Goal: Communication & Community: Connect with others

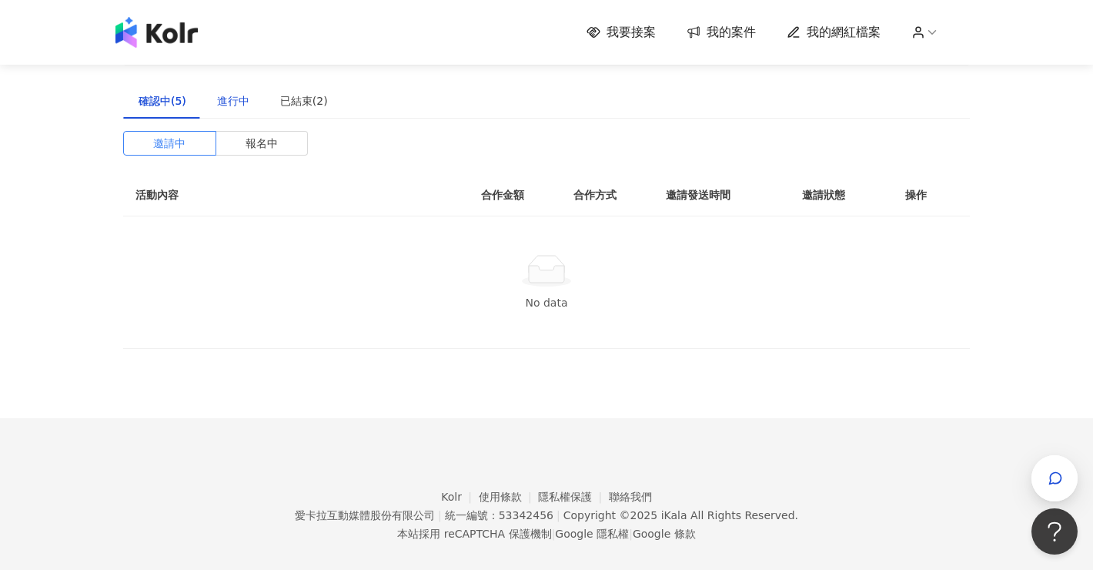
click at [224, 99] on div "進行中" at bounding box center [233, 100] width 32 height 17
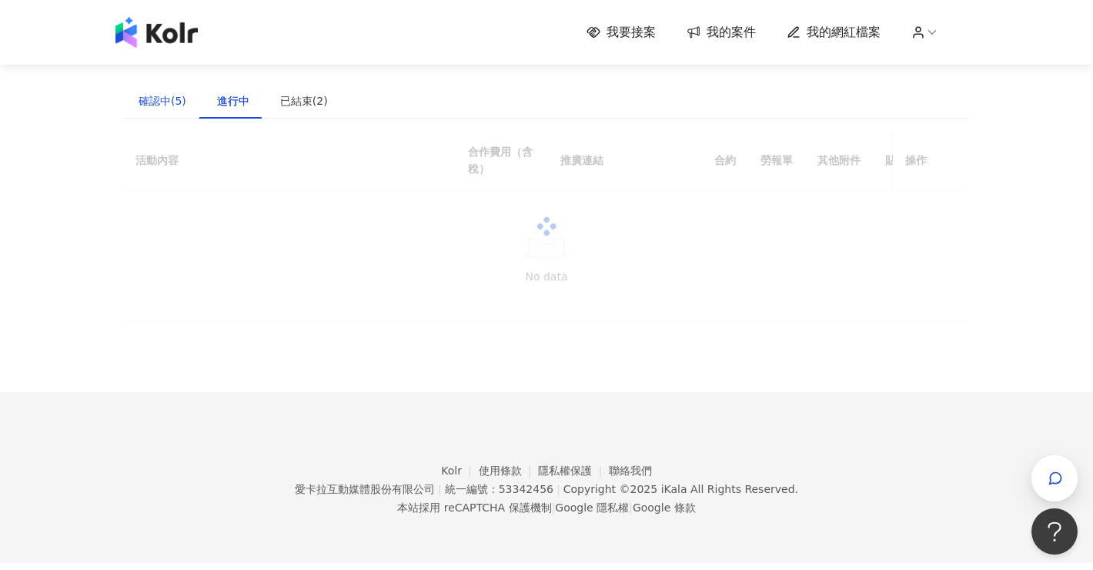
click at [168, 108] on div "確認中(5)" at bounding box center [163, 100] width 48 height 17
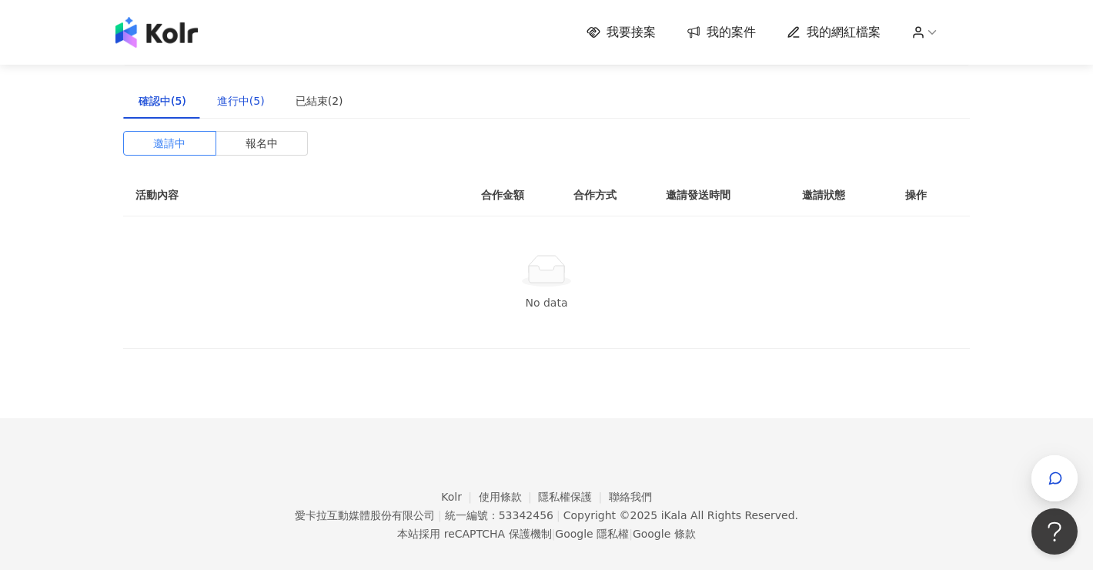
click at [233, 104] on div "進行中(5)" at bounding box center [241, 100] width 48 height 17
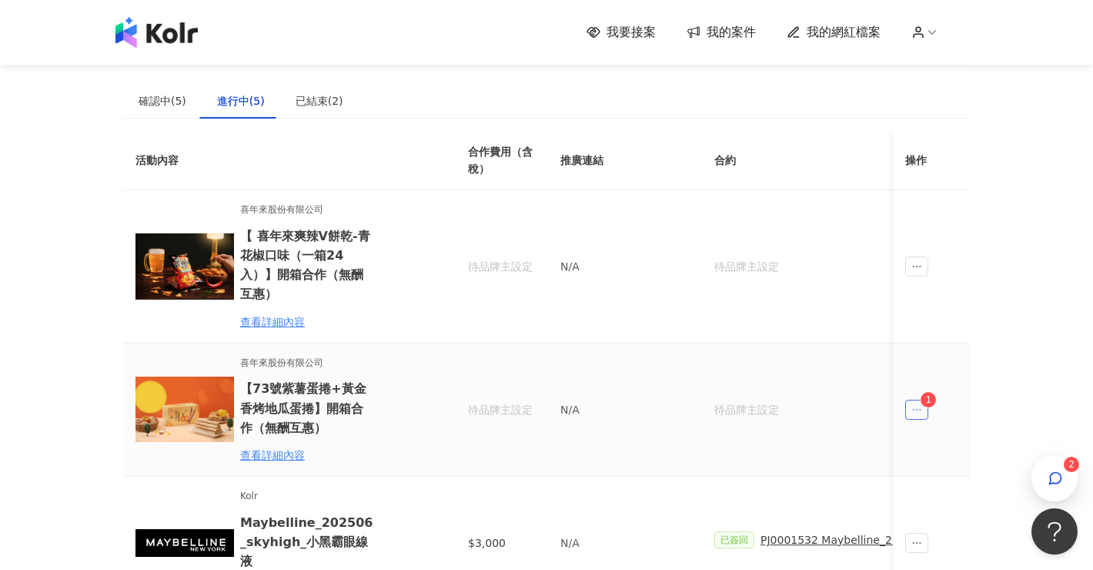
click at [918, 404] on icon "ellipsis" at bounding box center [916, 409] width 11 height 11
click at [937, 433] on li "回報貼文" at bounding box center [946, 420] width 77 height 31
click at [948, 447] on li "傳訊 1" at bounding box center [946, 458] width 77 height 31
click at [1051, 481] on icon "button" at bounding box center [1056, 479] width 12 height 12
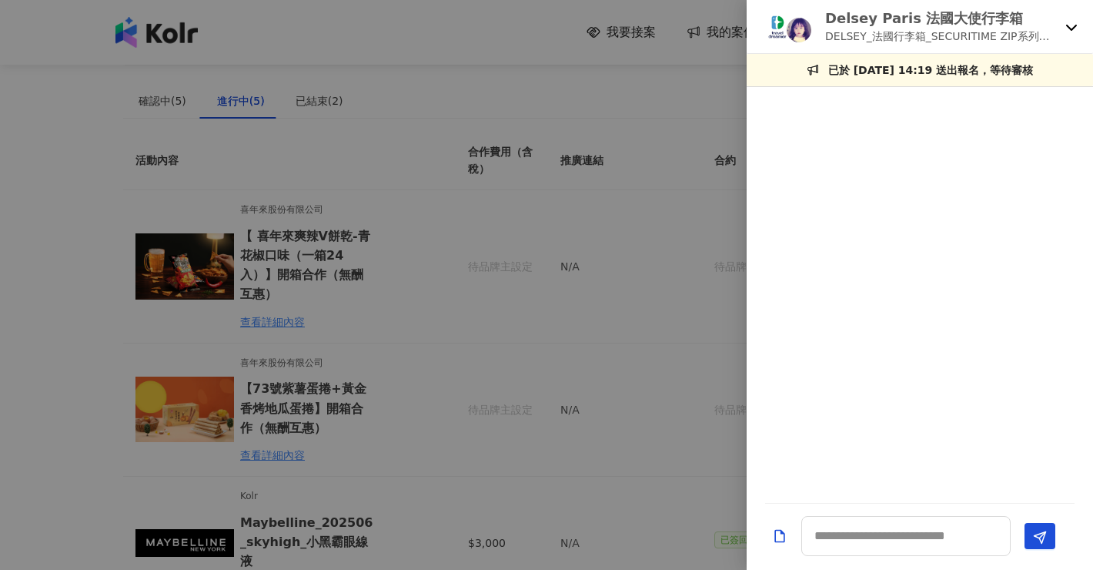
click at [687, 339] on div at bounding box center [546, 285] width 1093 height 570
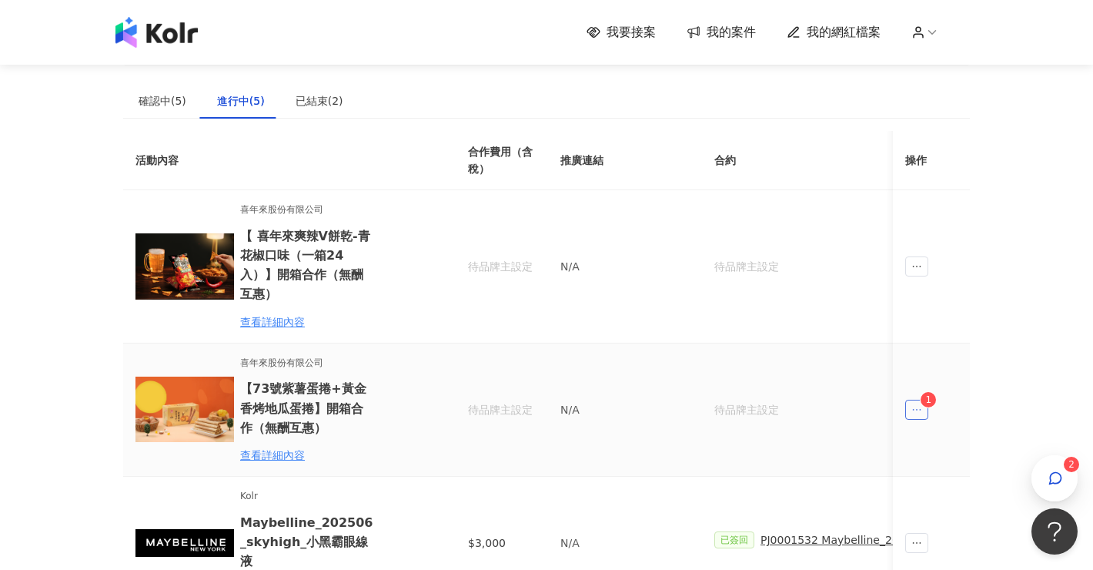
click at [909, 400] on span "ellipsis" at bounding box center [916, 410] width 23 height 20
click at [944, 459] on div "傳訊 1" at bounding box center [947, 458] width 59 height 17
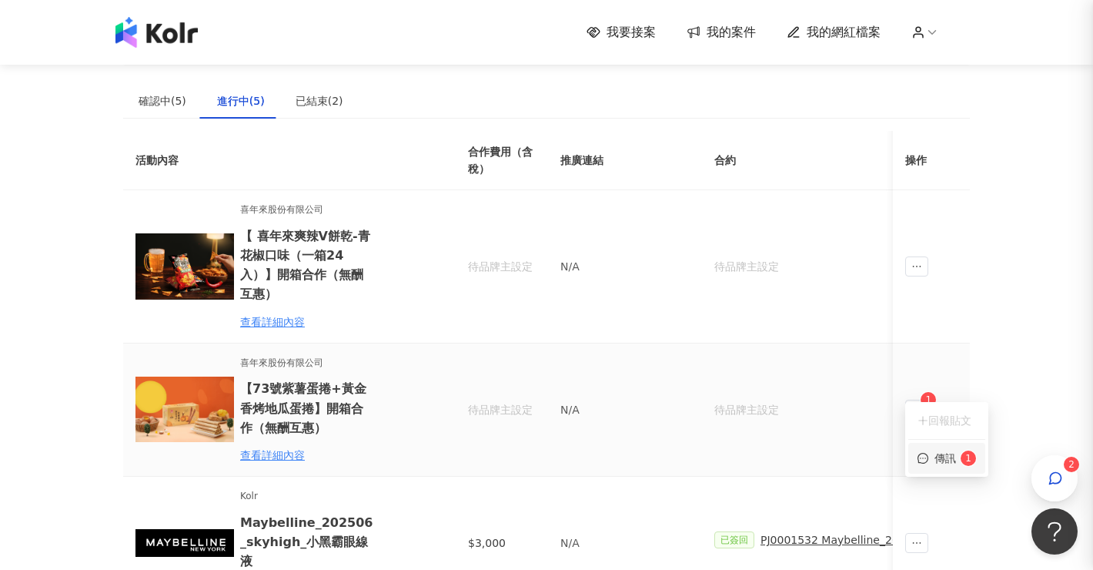
scroll to position [44, 0]
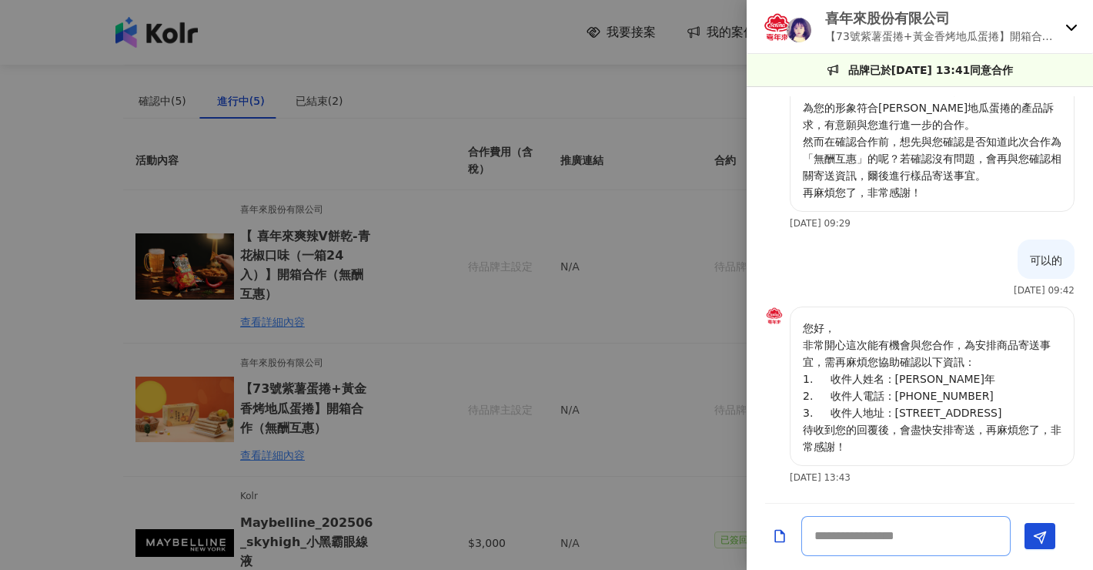
click at [912, 518] on textarea at bounding box center [905, 536] width 209 height 40
type textarea "*"
type textarea "**"
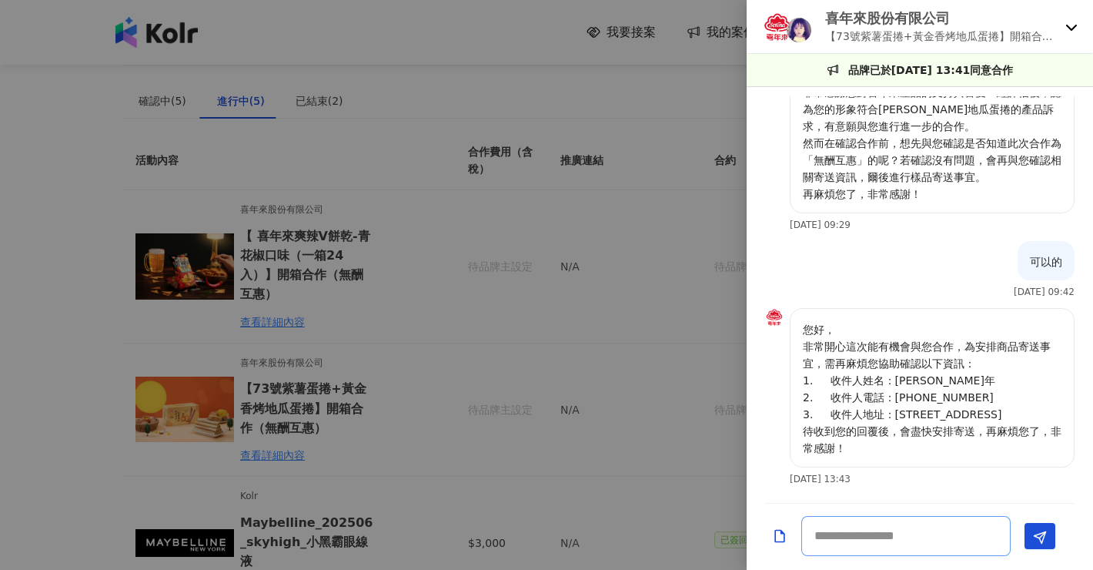
scroll to position [109, 0]
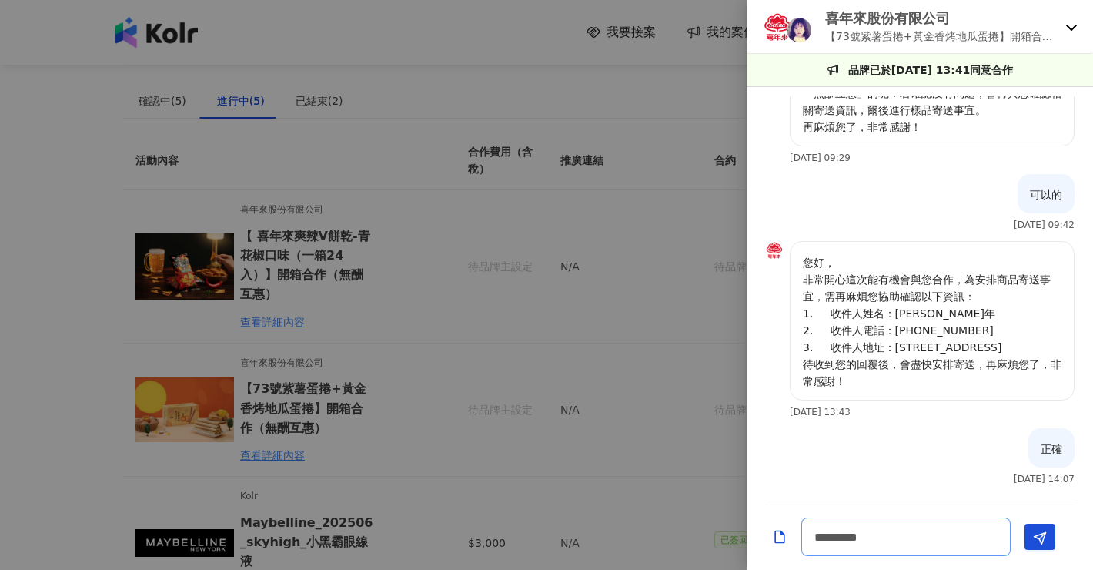
type textarea "*******"
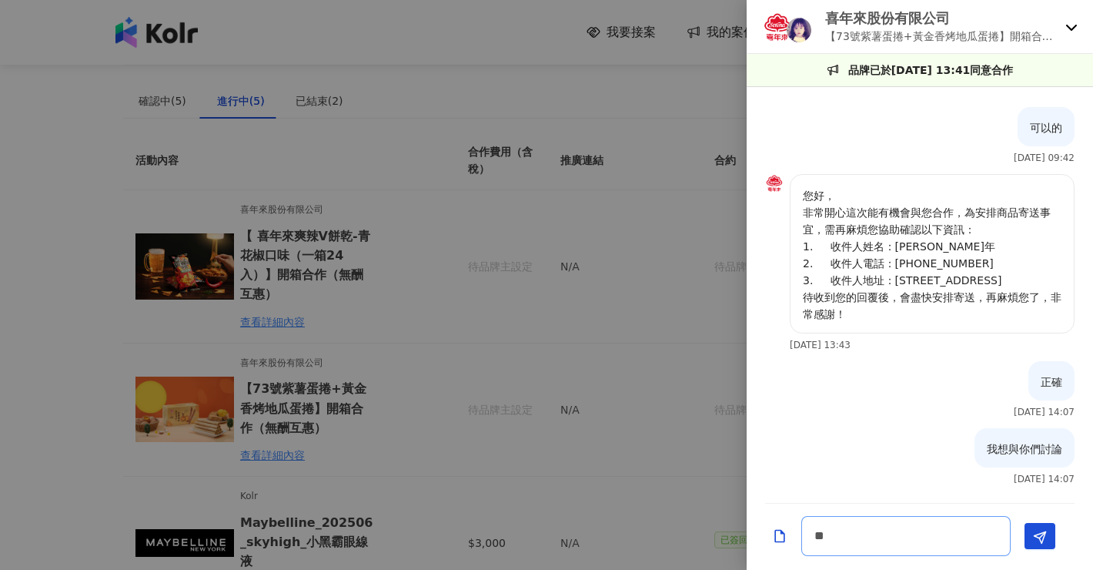
type textarea "*"
click at [904, 529] on textarea at bounding box center [905, 536] width 209 height 40
paste textarea "**********"
type textarea "**********"
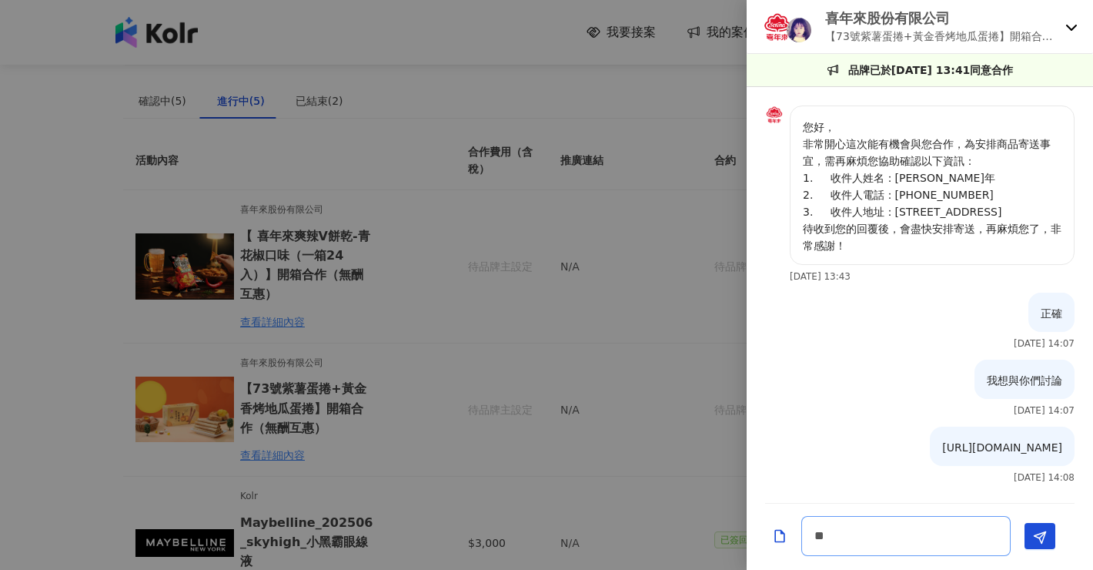
scroll to position [294, 0]
type textarea "*"
click at [927, 557] on div at bounding box center [920, 536] width 346 height 66
click at [925, 537] on textarea at bounding box center [905, 536] width 209 height 40
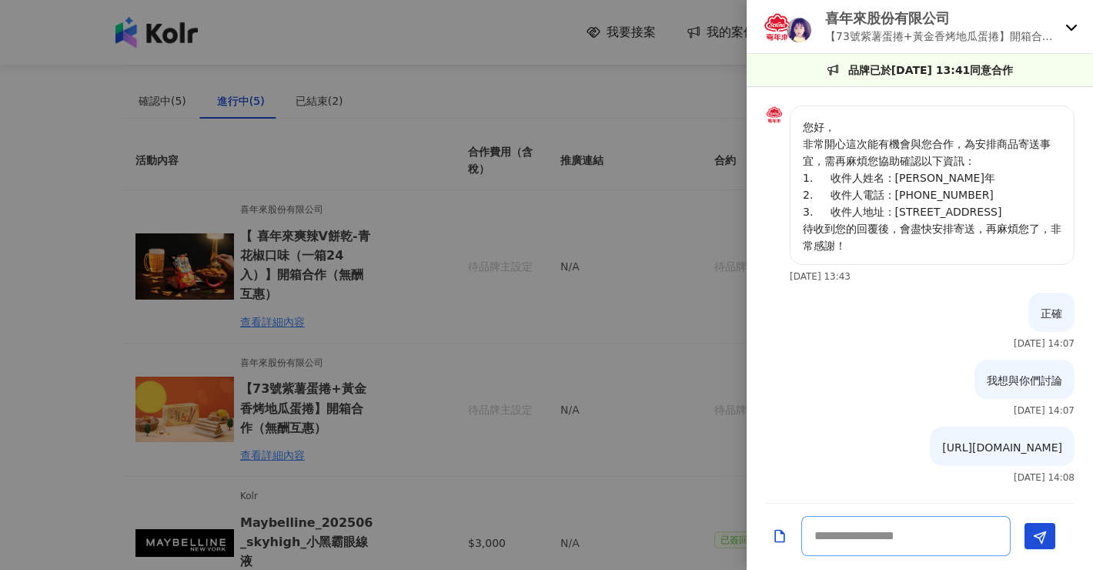
paste textarea "**********"
type textarea "**********"
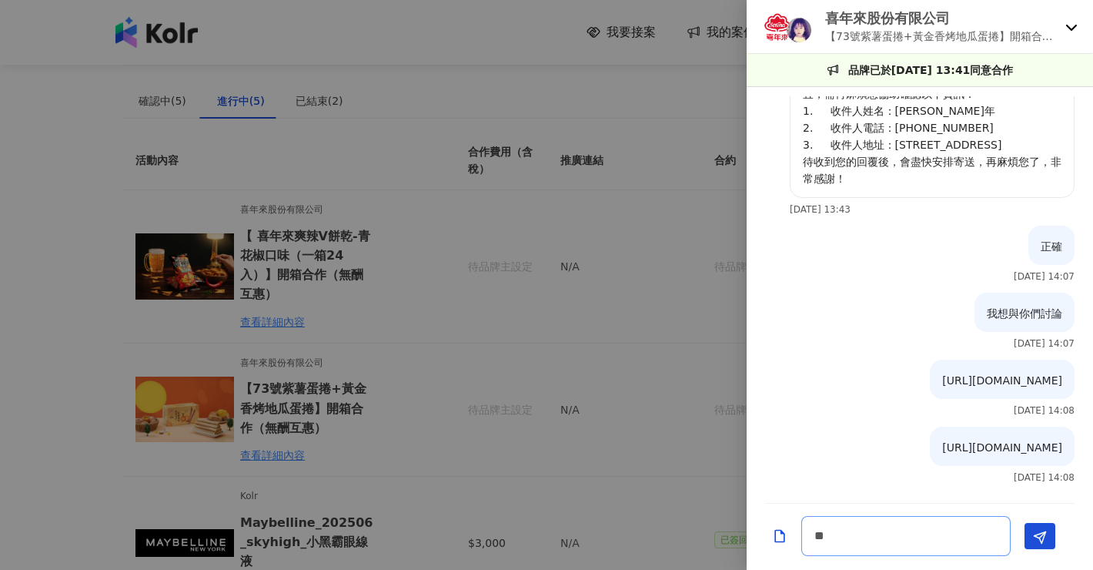
scroll to position [412, 0]
type textarea "*"
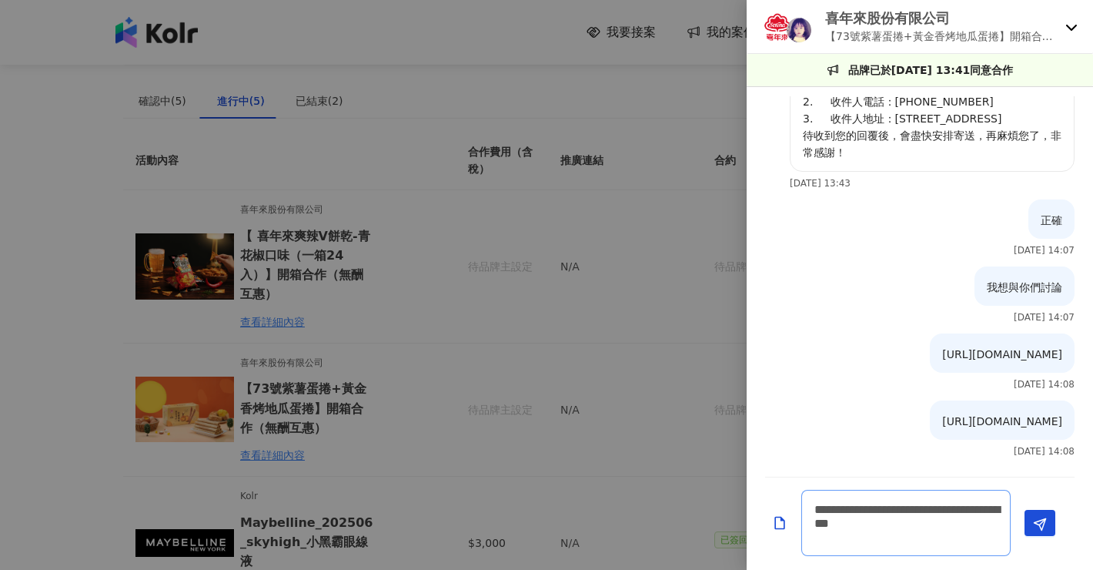
scroll to position [0, 0]
type textarea "**********"
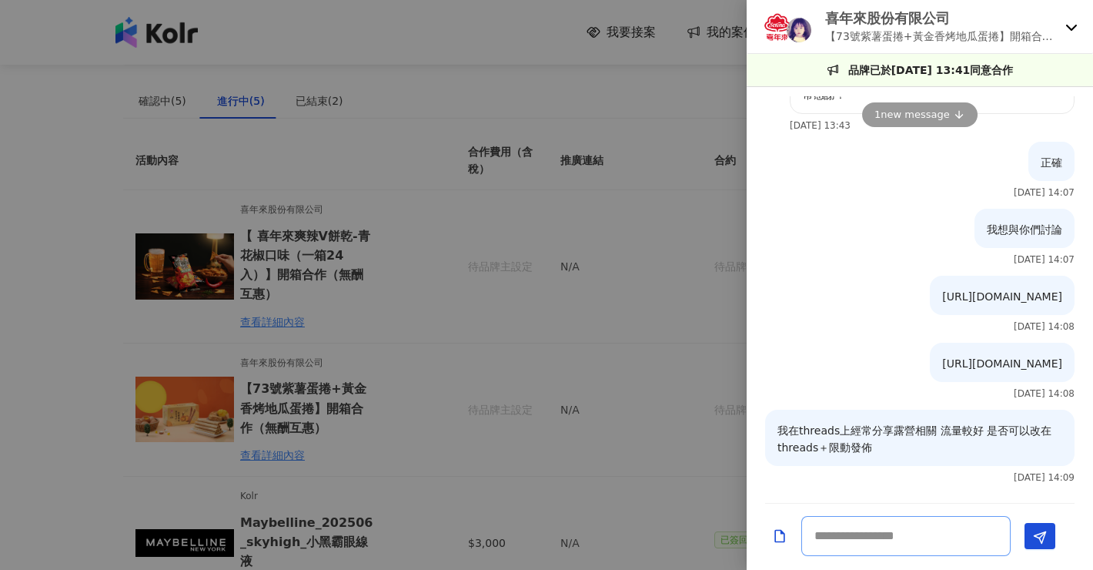
type textarea "*"
click at [888, 541] on textarea at bounding box center [905, 536] width 209 height 40
type textarea "*"
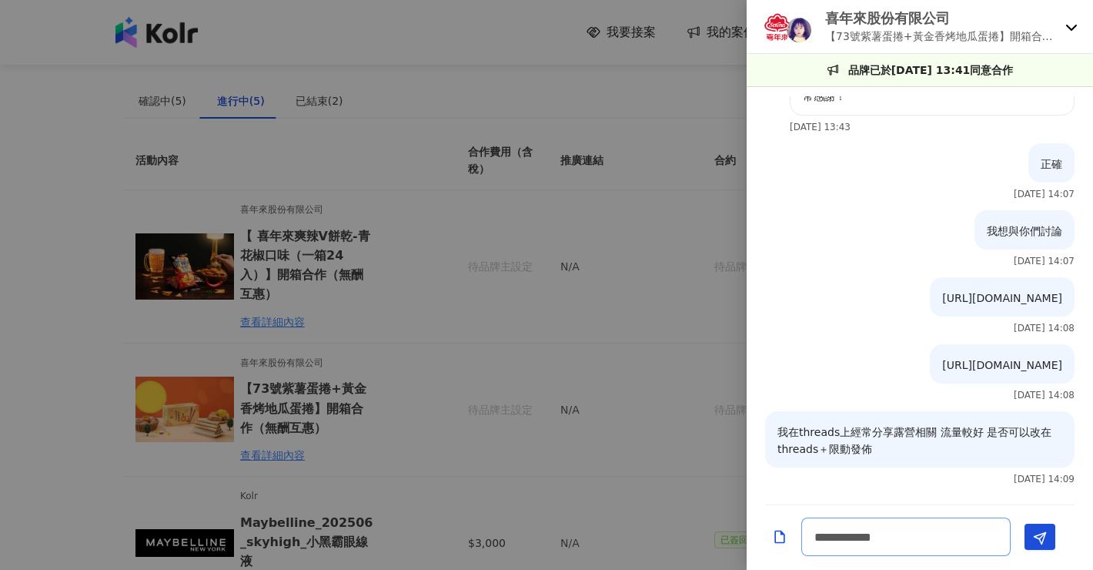
click at [926, 537] on textarea "**********" at bounding box center [905, 536] width 209 height 38
click at [995, 539] on textarea "**********" at bounding box center [905, 536] width 209 height 38
type textarea "**********"
click at [1041, 535] on icon "Send" at bounding box center [1040, 538] width 14 height 14
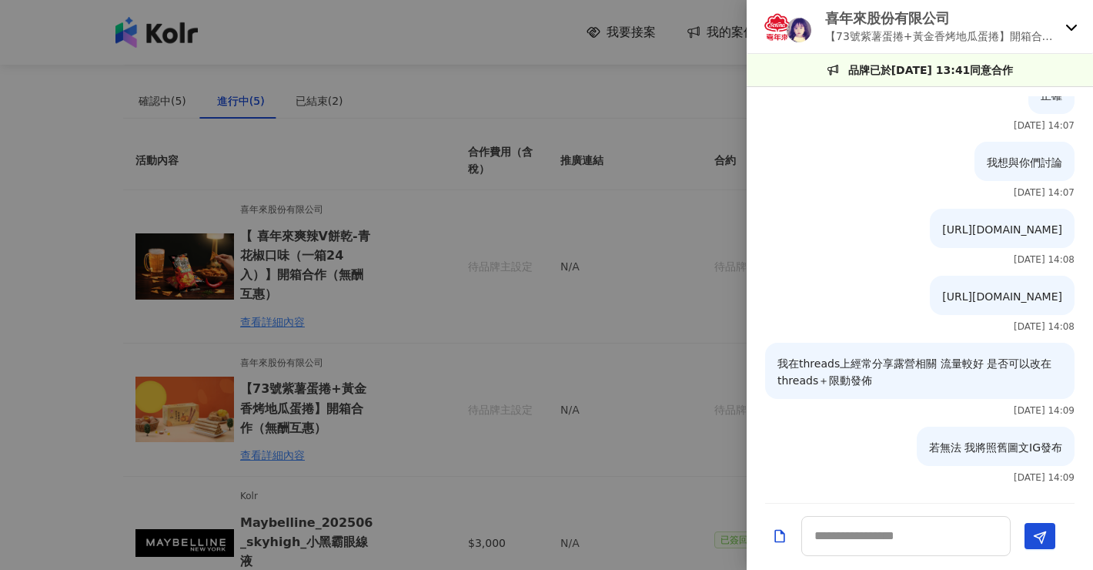
click at [679, 406] on div at bounding box center [546, 285] width 1093 height 570
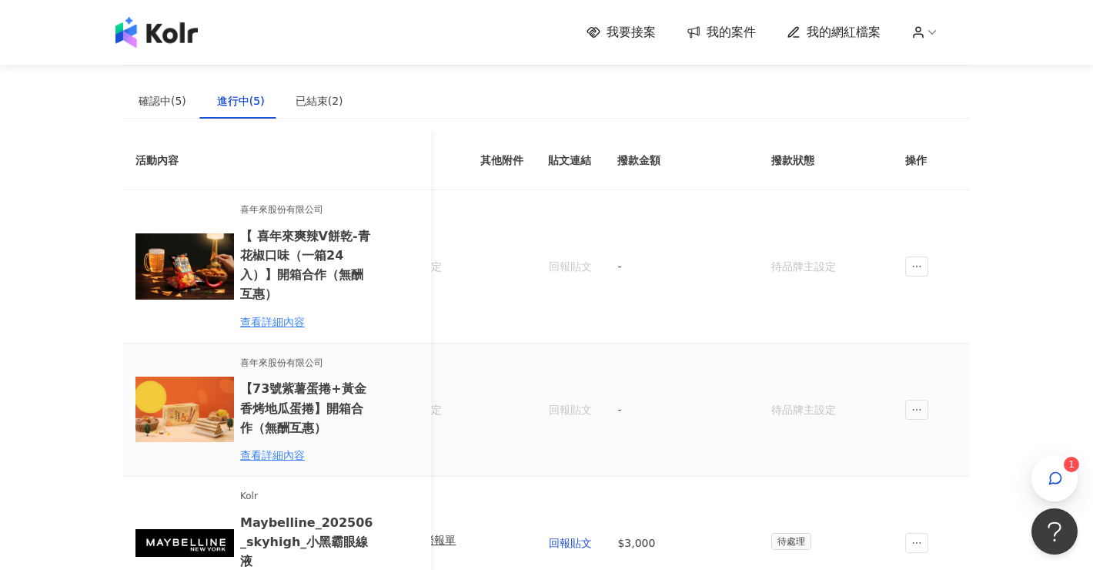
scroll to position [0, 777]
click at [1070, 474] on div "button" at bounding box center [1055, 478] width 46 height 46
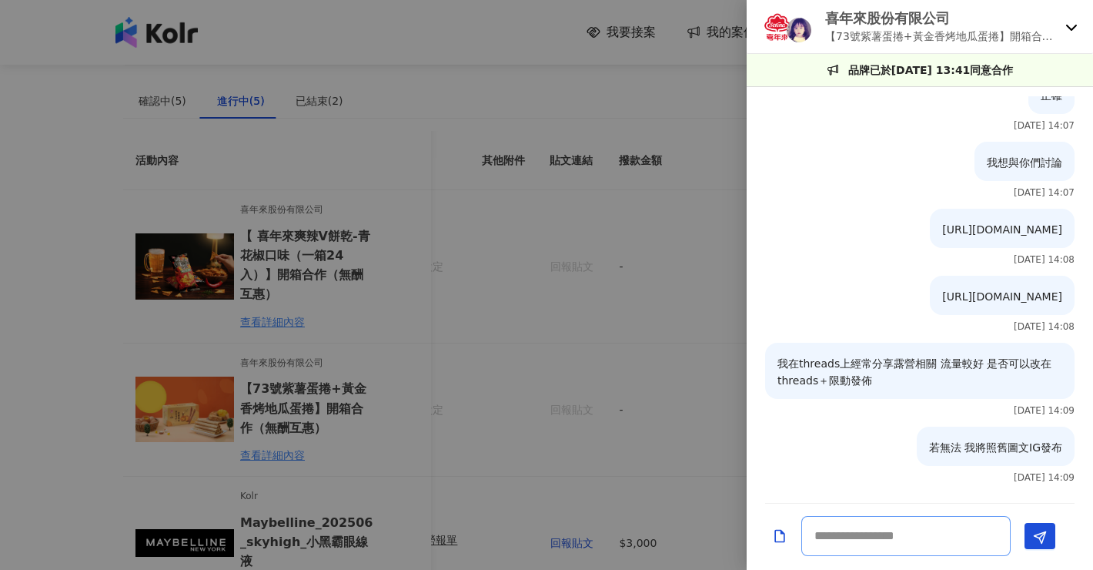
click at [905, 536] on textarea at bounding box center [905, 536] width 209 height 40
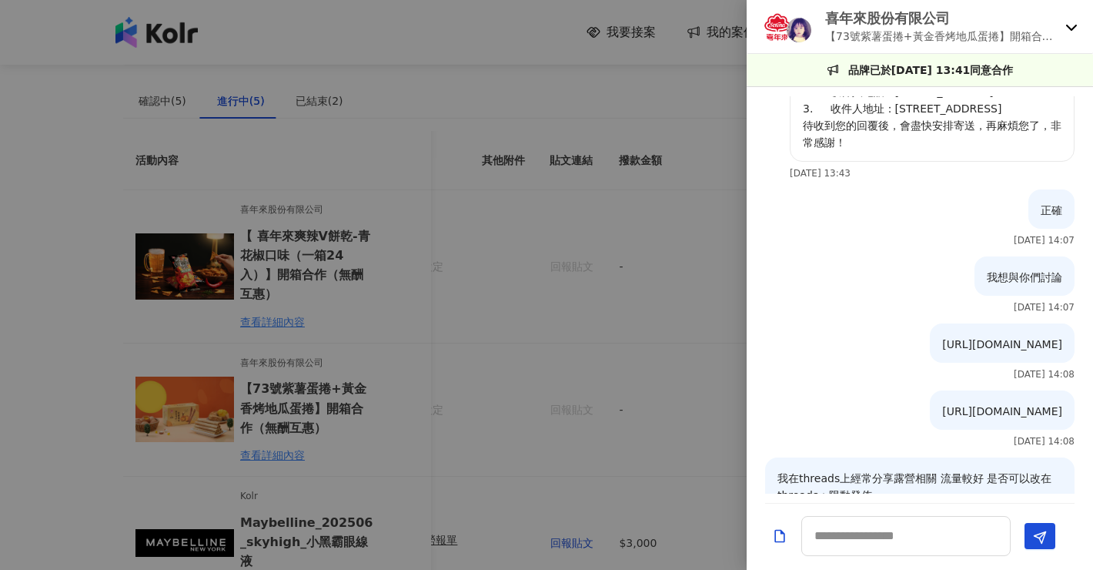
click at [1072, 28] on icon at bounding box center [1071, 27] width 12 height 12
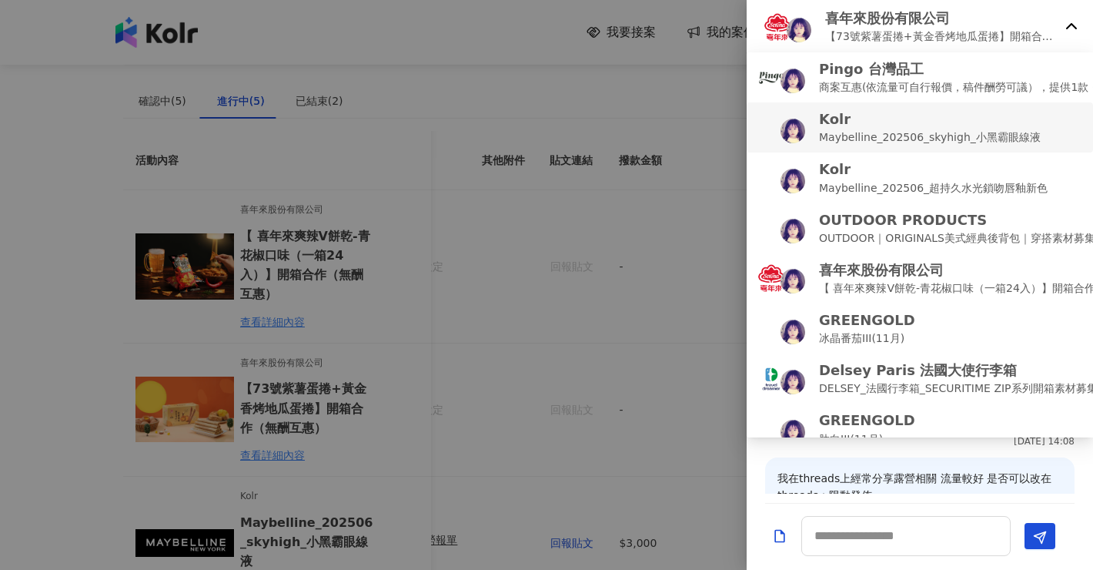
scroll to position [0, 0]
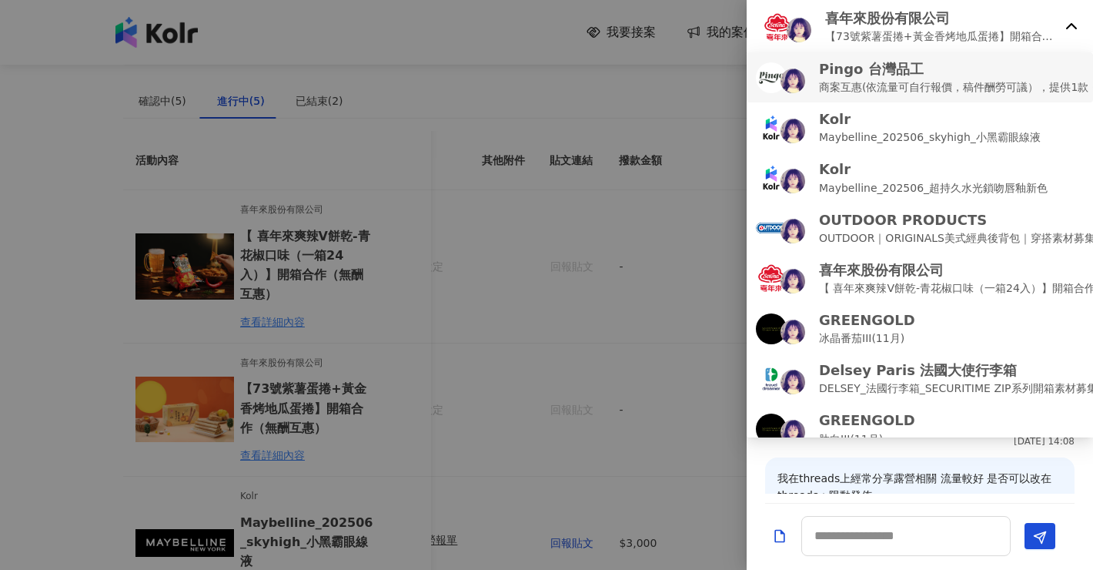
click at [1002, 83] on p "商案互惠(依流量可自行報價，稿件酬勞可議），提供1款 (廠商提供,無法自行選擇顏色)" at bounding box center [1026, 87] width 414 height 17
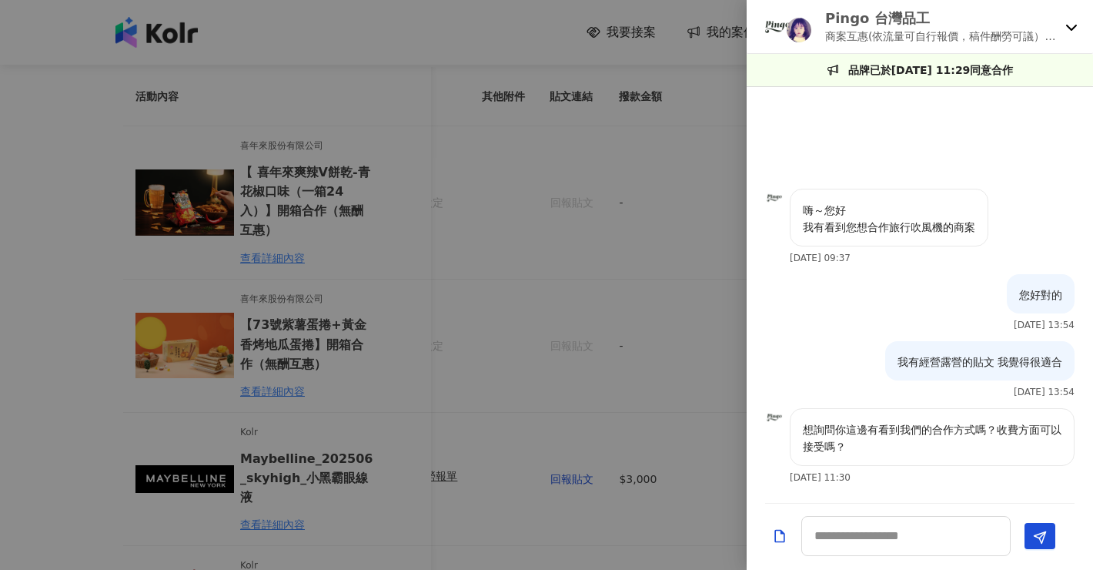
scroll to position [22, 0]
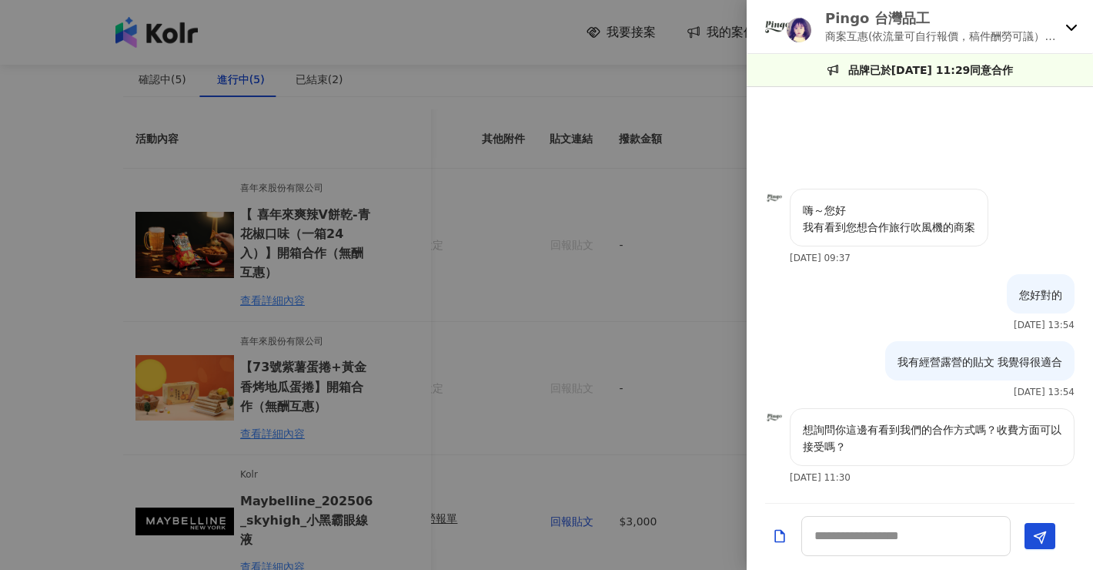
click at [948, 79] on div "品牌已於[DATE] 11:29同意合作" at bounding box center [920, 70] width 346 height 32
click at [955, 32] on p "商案互惠(依流量可自行報價，稿件酬勞可議），提供1款 (廠商提供,無法自行選擇顏色)" at bounding box center [942, 36] width 234 height 17
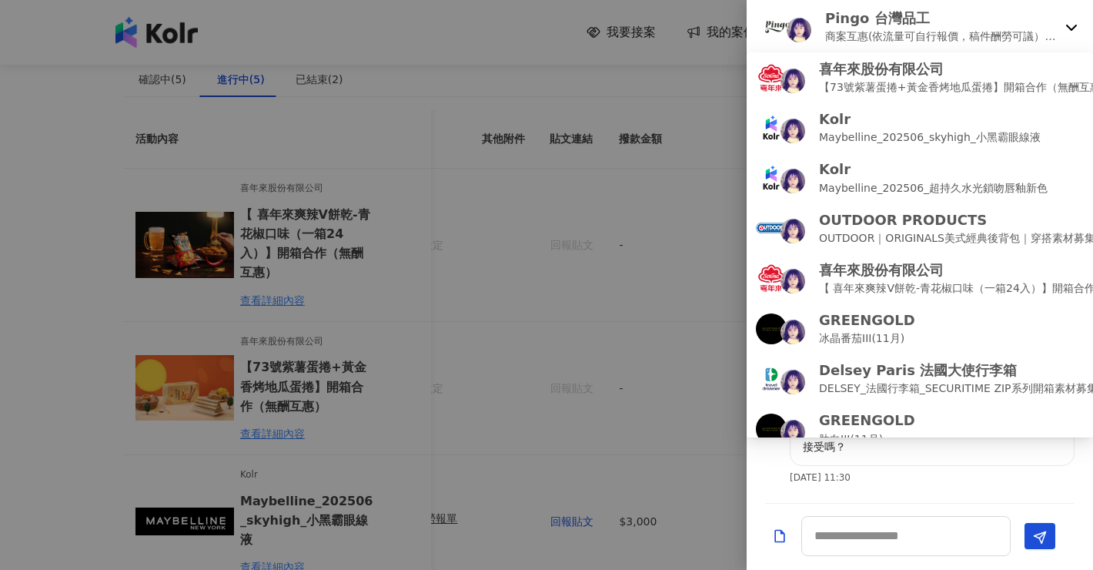
click at [592, 249] on div at bounding box center [546, 285] width 1093 height 570
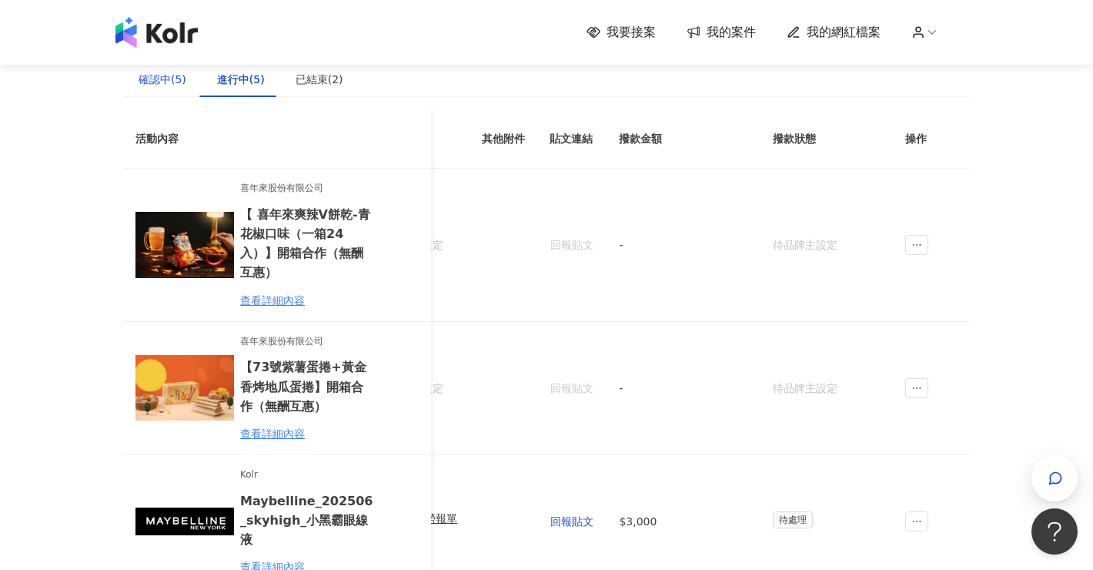
click at [166, 85] on div "確認中(5)" at bounding box center [163, 79] width 48 height 17
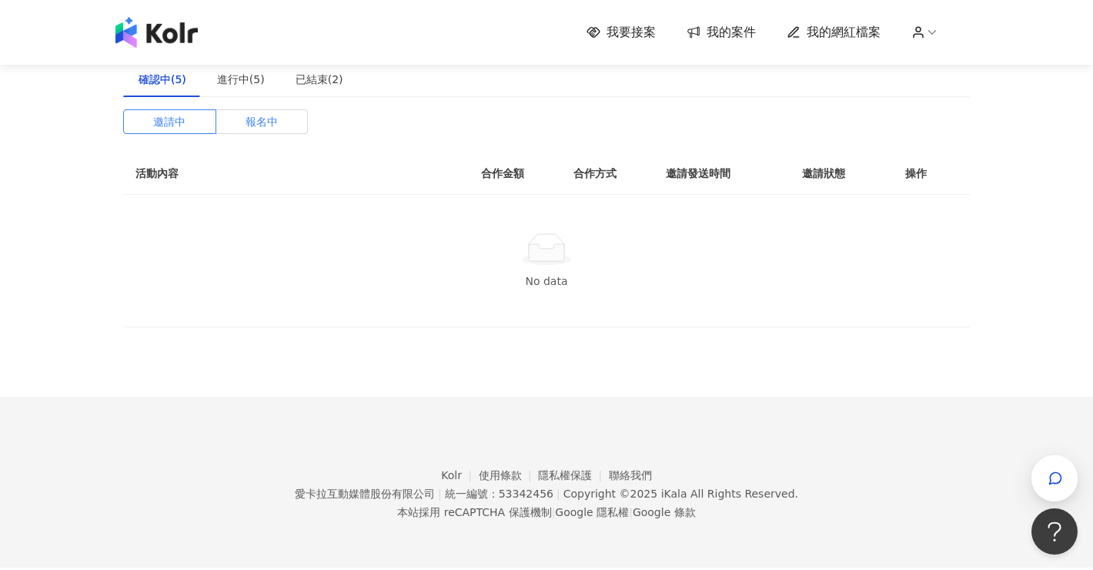
click at [269, 125] on span "報名中" at bounding box center [262, 121] width 32 height 23
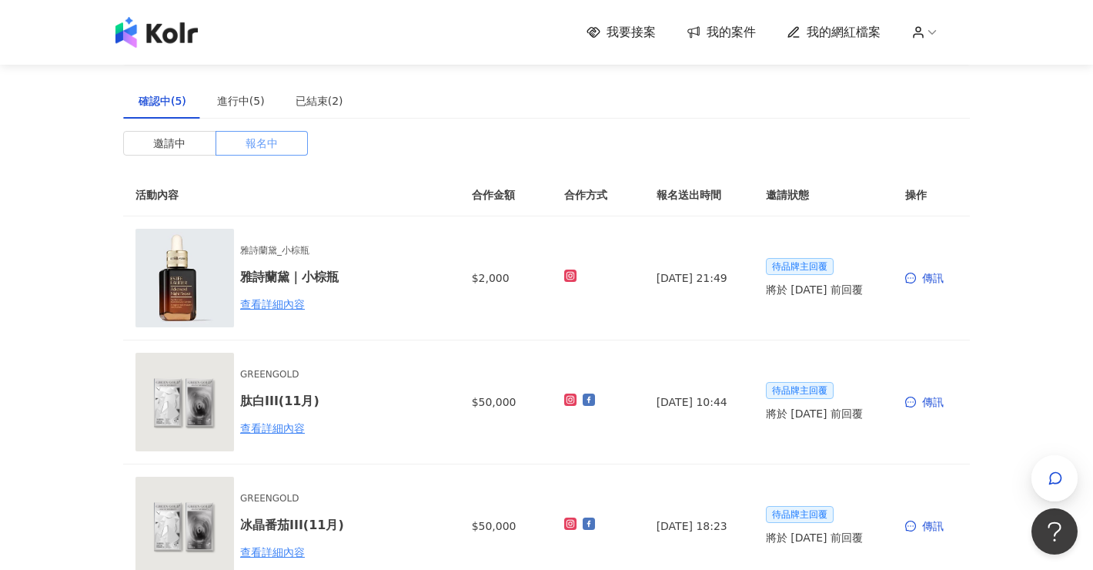
scroll to position [0, 0]
click at [202, 137] on label "邀請中" at bounding box center [169, 143] width 93 height 25
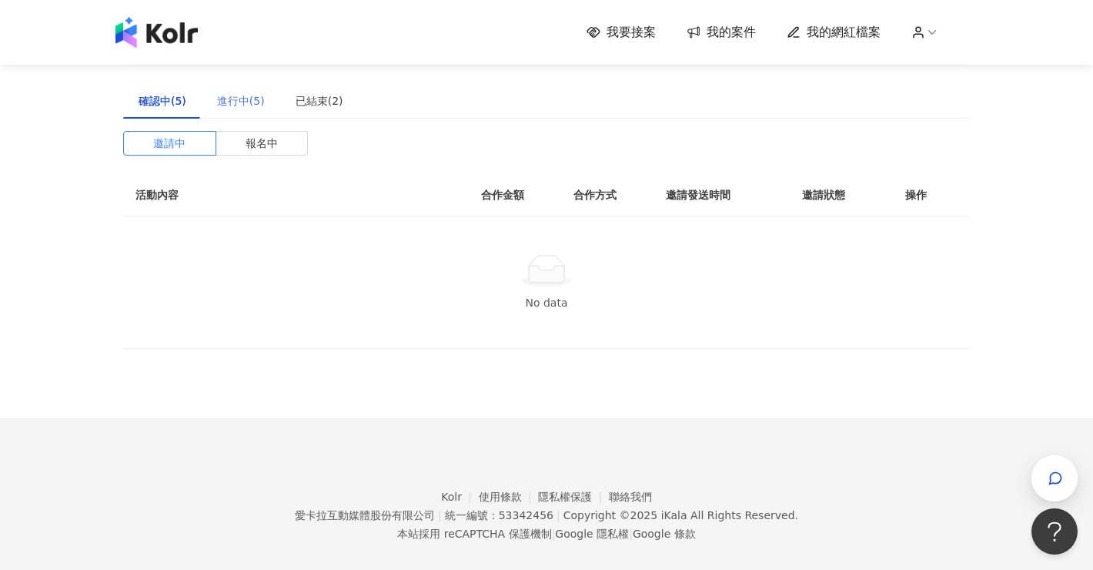
click at [236, 110] on div "進行中(5)" at bounding box center [241, 100] width 79 height 35
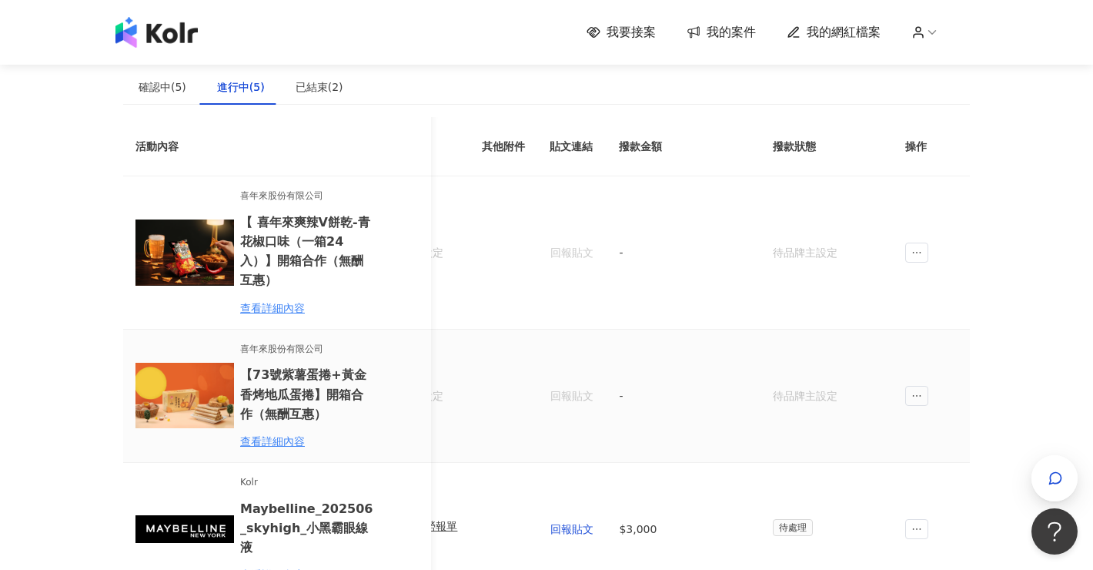
scroll to position [385, 0]
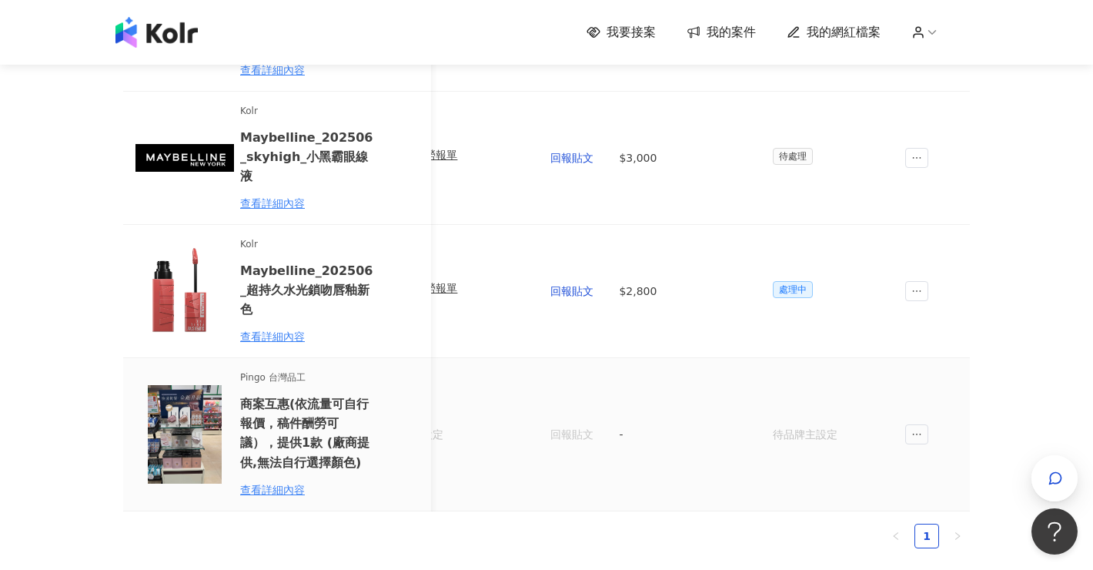
click at [280, 423] on h6 "商案互惠(依流量可自行報價，稿件酬勞可議），提供1款 (廠商提供,無法自行選擇顏色)" at bounding box center [307, 433] width 135 height 78
click at [276, 481] on div "查看詳細內容" at bounding box center [307, 489] width 135 height 17
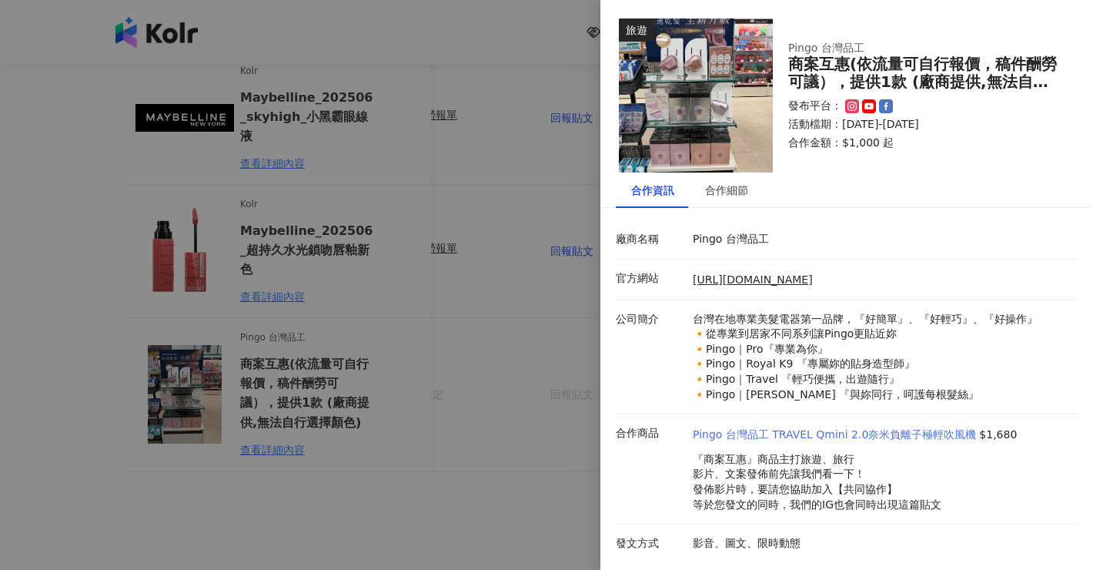
scroll to position [453, 0]
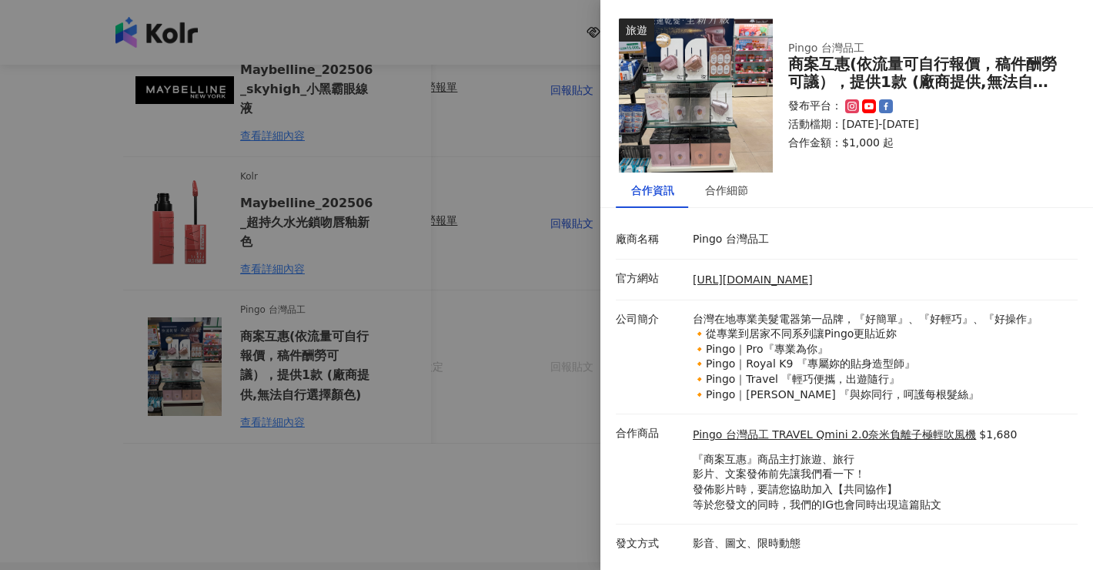
click at [575, 499] on div at bounding box center [546, 285] width 1093 height 570
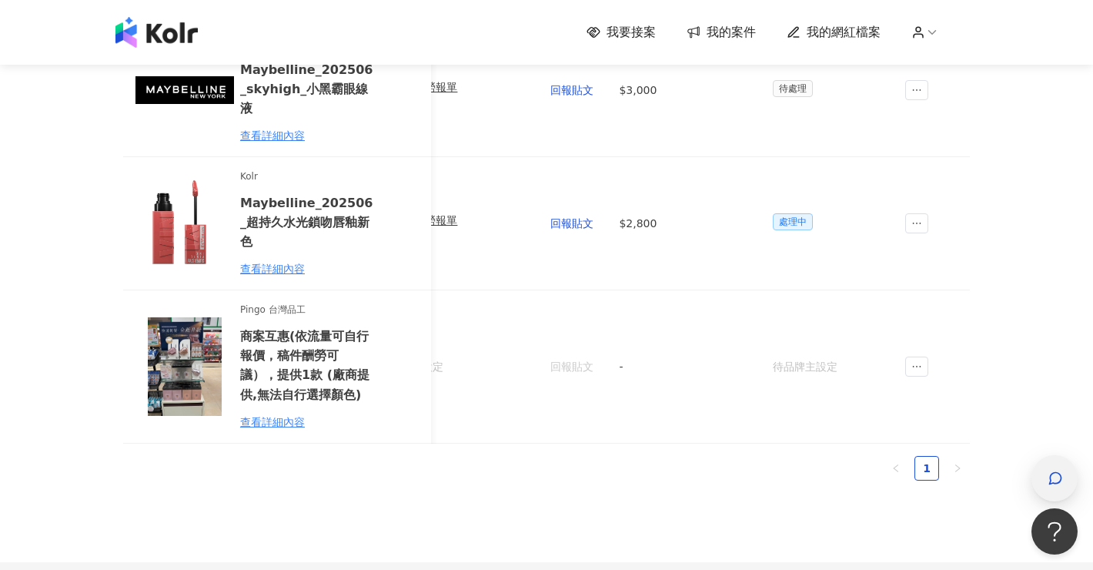
click at [1048, 485] on icon "button" at bounding box center [1055, 477] width 15 height 15
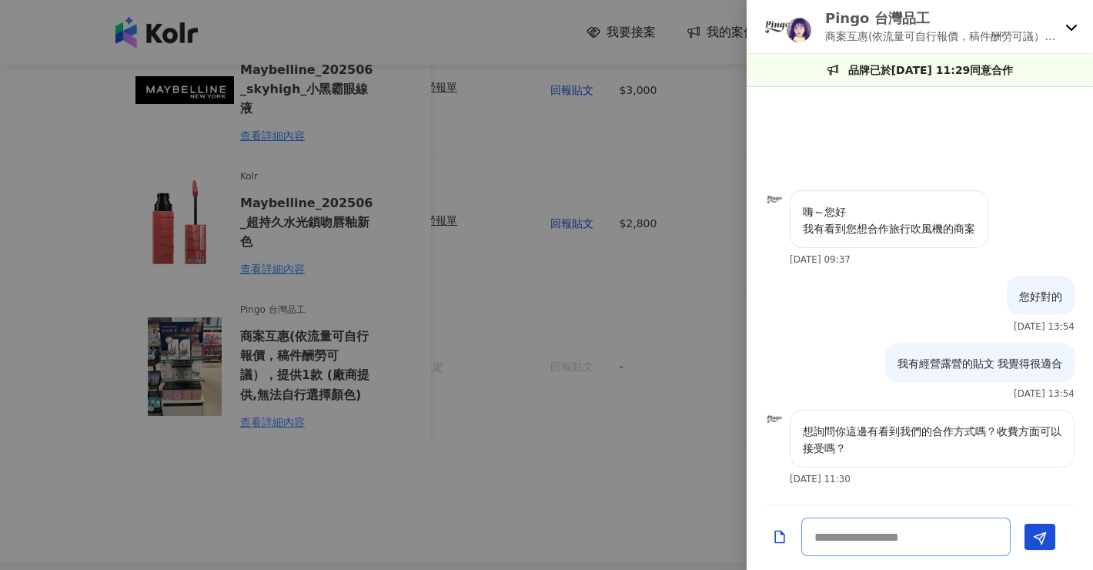
click at [885, 530] on textarea at bounding box center [905, 536] width 209 height 38
type textarea "**********"
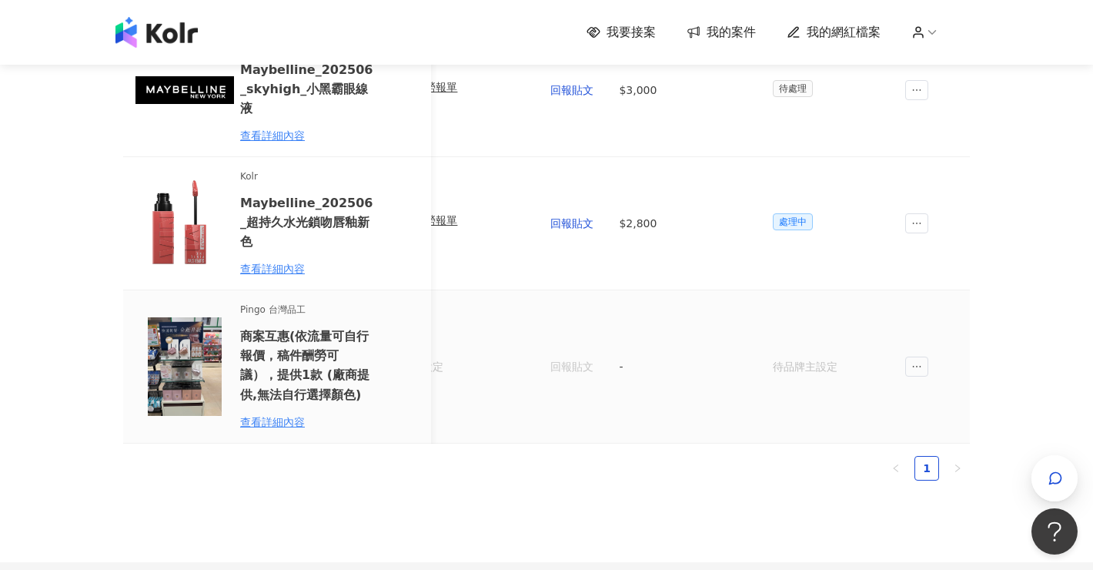
click at [576, 336] on td "回報貼文" at bounding box center [571, 366] width 69 height 152
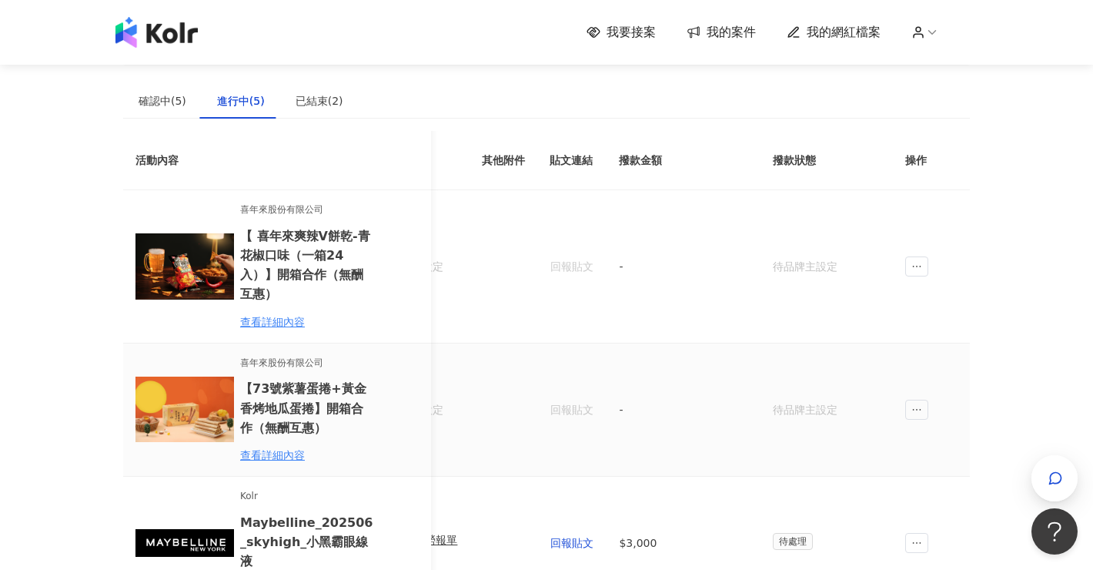
scroll to position [0, 0]
click at [296, 96] on div "已結束(2)" at bounding box center [320, 100] width 48 height 17
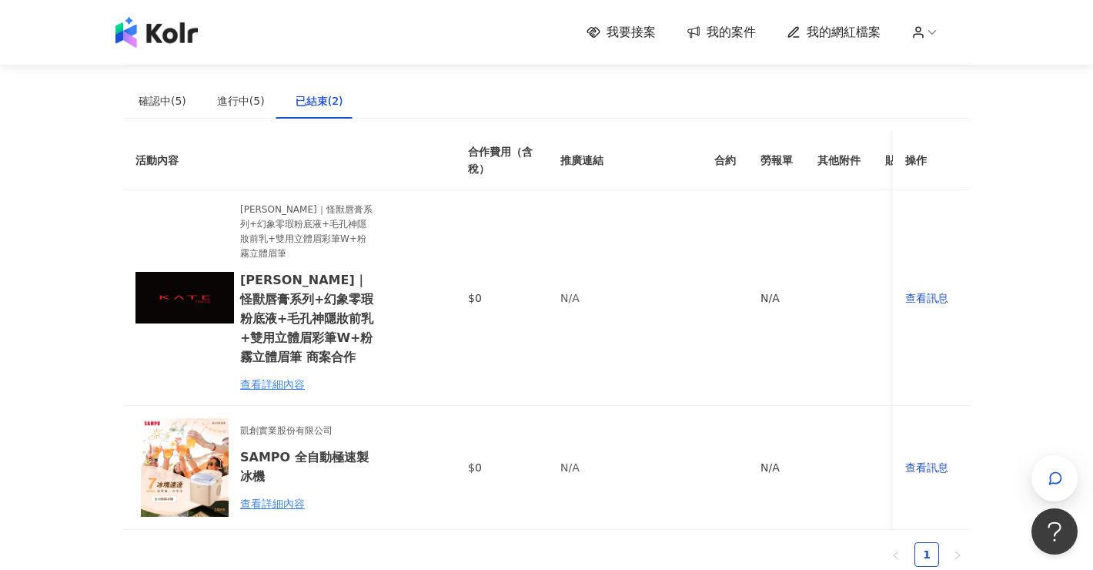
click at [176, 79] on div "建議執行流程 確認中(5) 進行中(5) 已結束(2) 邀請中 報名中 活動內容 合作金額 合作方式 邀請發送時間 邀請狀態 操作 No data 活動內容 …" at bounding box center [546, 303] width 847 height 552
click at [163, 107] on div "確認中(5)" at bounding box center [163, 100] width 48 height 17
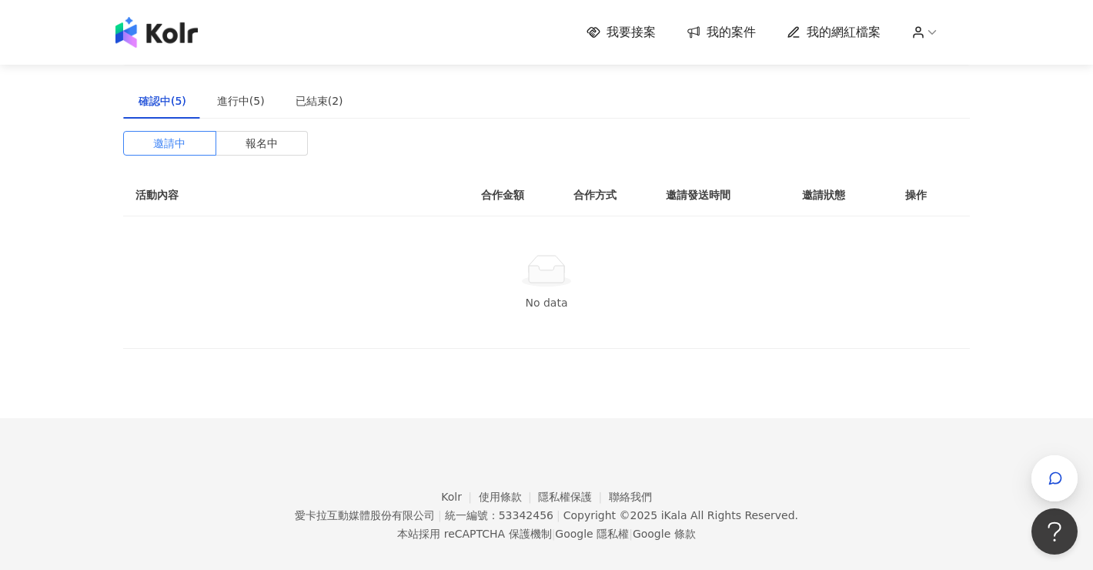
click at [635, 32] on span "我要接案" at bounding box center [631, 32] width 49 height 17
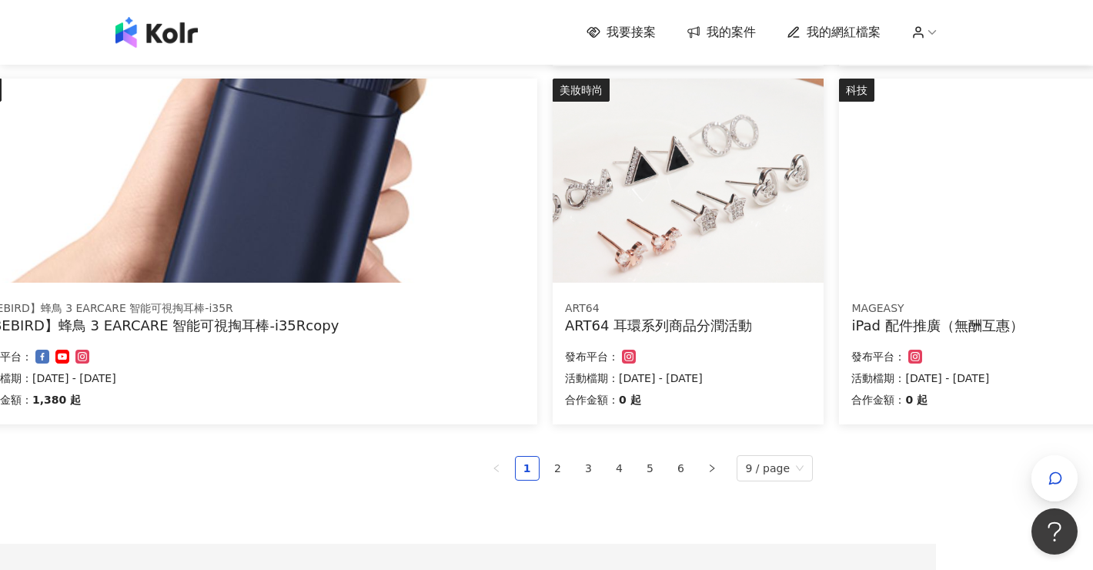
scroll to position [891, 156]
